Goal: Information Seeking & Learning: Check status

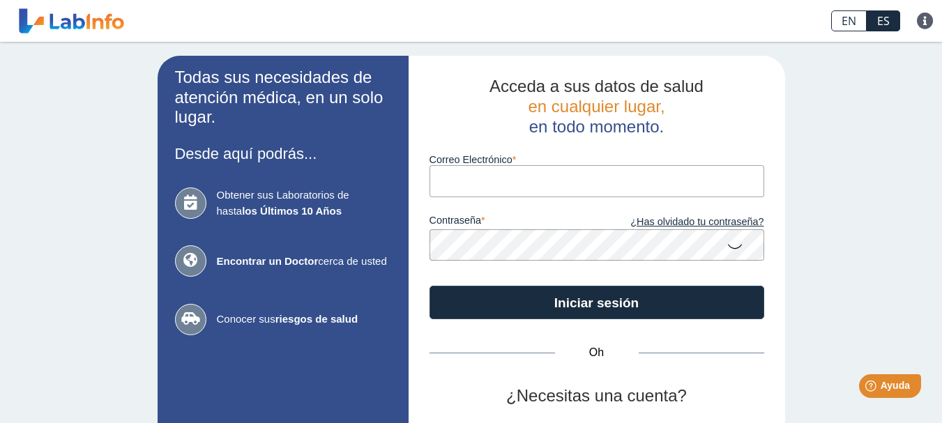
click at [462, 174] on input "Correo Electrónico" at bounding box center [597, 180] width 335 height 31
type input "[PERSON_NAME][EMAIL_ADDRESS][DOMAIN_NAME]"
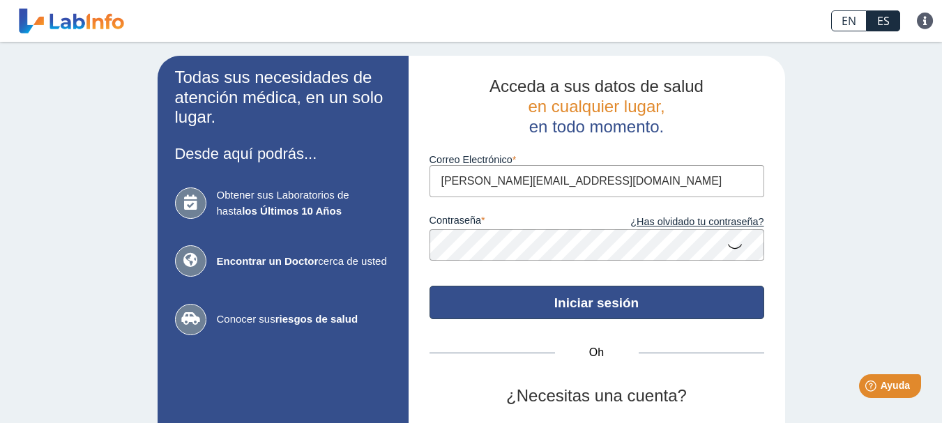
click at [541, 300] on button "Iniciar sesión" at bounding box center [597, 302] width 335 height 33
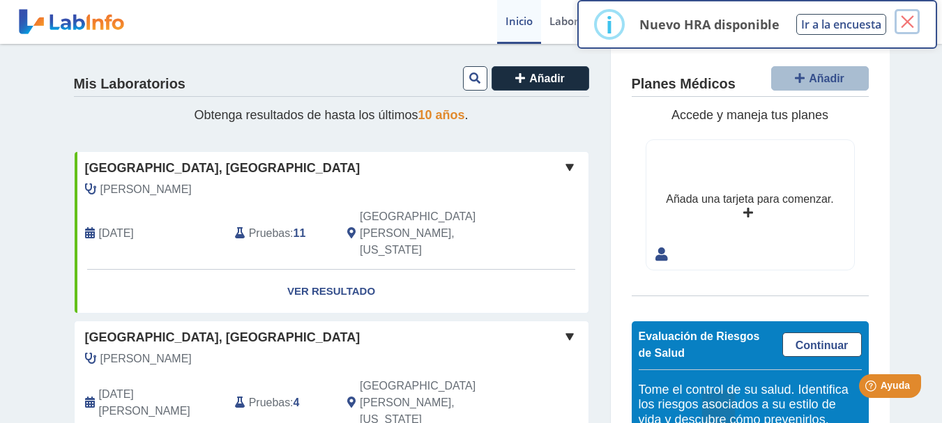
click at [909, 20] on font "×" at bounding box center [907, 21] width 17 height 35
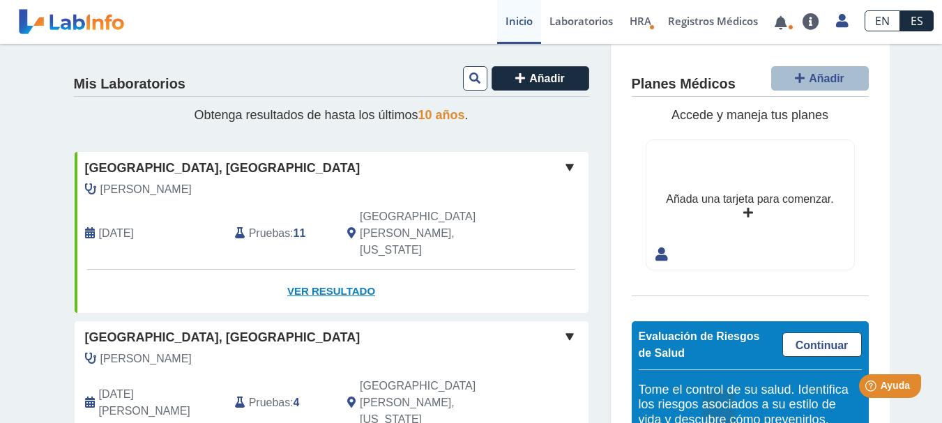
click at [329, 285] on font "Ver resultado" at bounding box center [331, 291] width 88 height 12
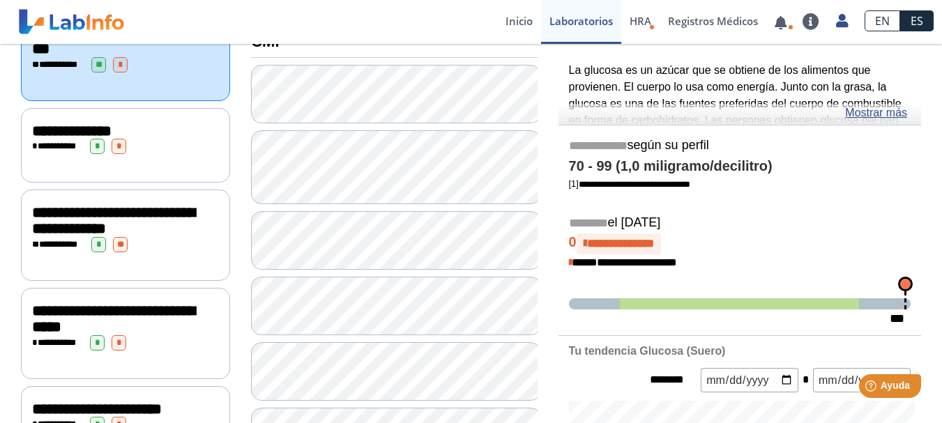
scroll to position [188, 0]
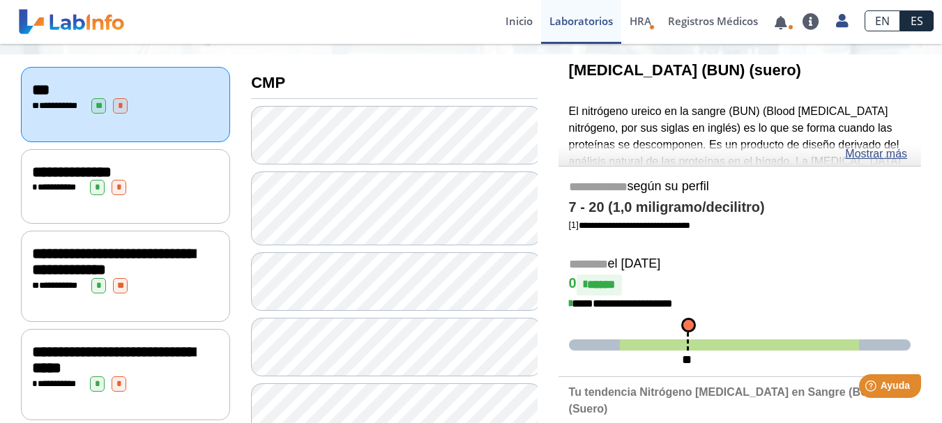
scroll to position [157, 0]
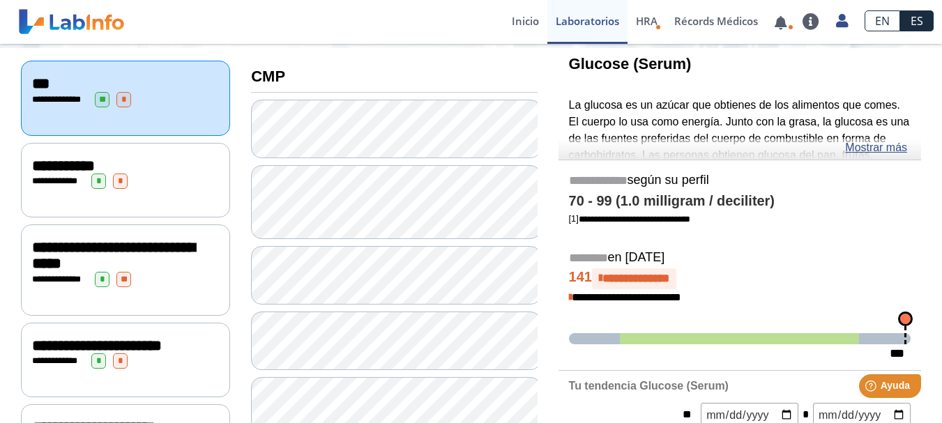
click at [59, 166] on span "**********" at bounding box center [63, 165] width 63 height 15
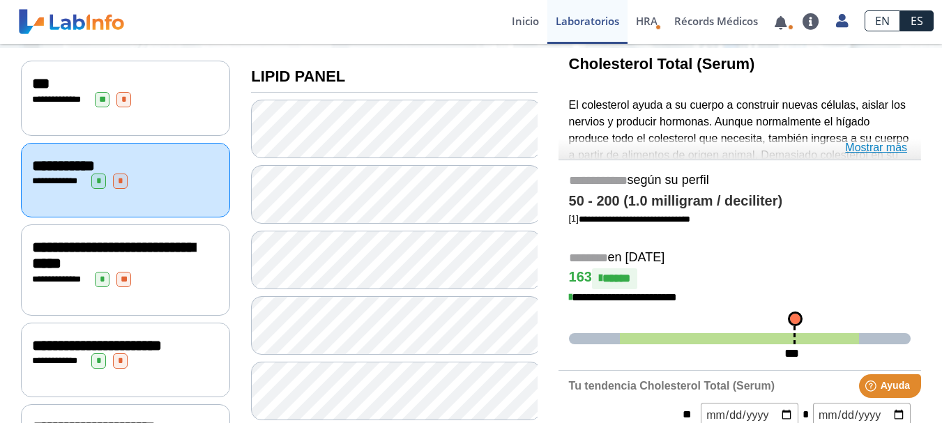
click at [881, 149] on link "Mostrar más" at bounding box center [876, 148] width 62 height 17
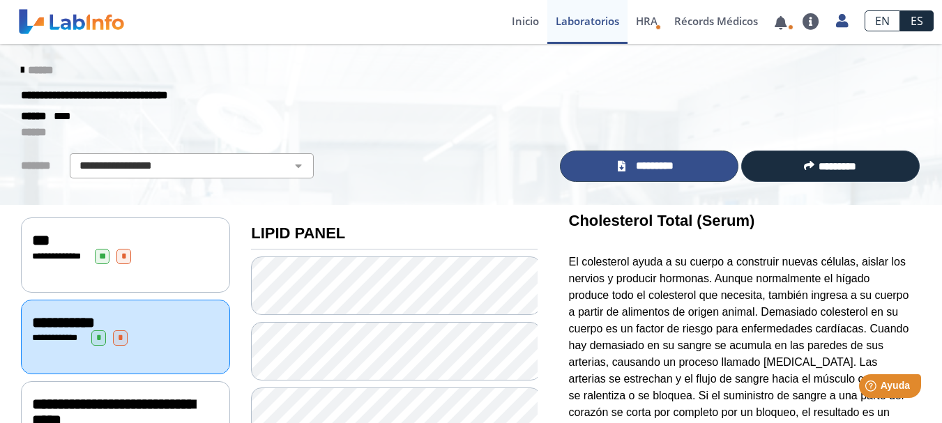
click at [618, 167] on icon at bounding box center [622, 166] width 8 height 10
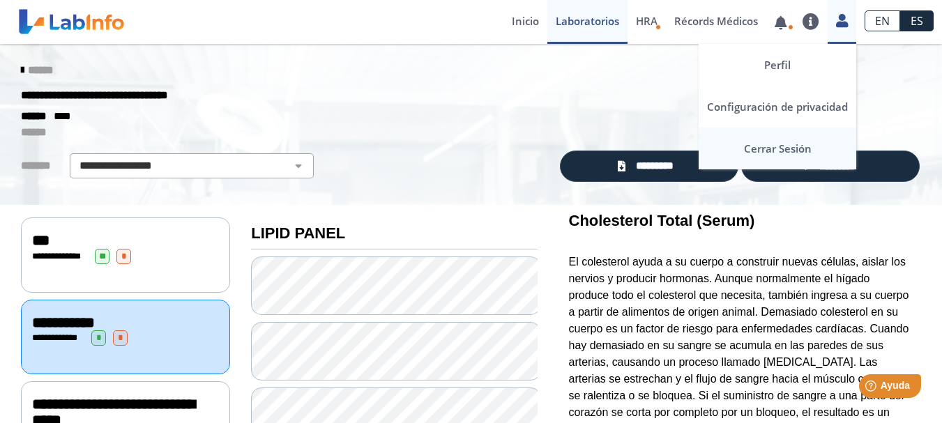
click at [782, 147] on link "Cerrar Sesión" at bounding box center [778, 149] width 158 height 42
